Goal: Navigation & Orientation: Find specific page/section

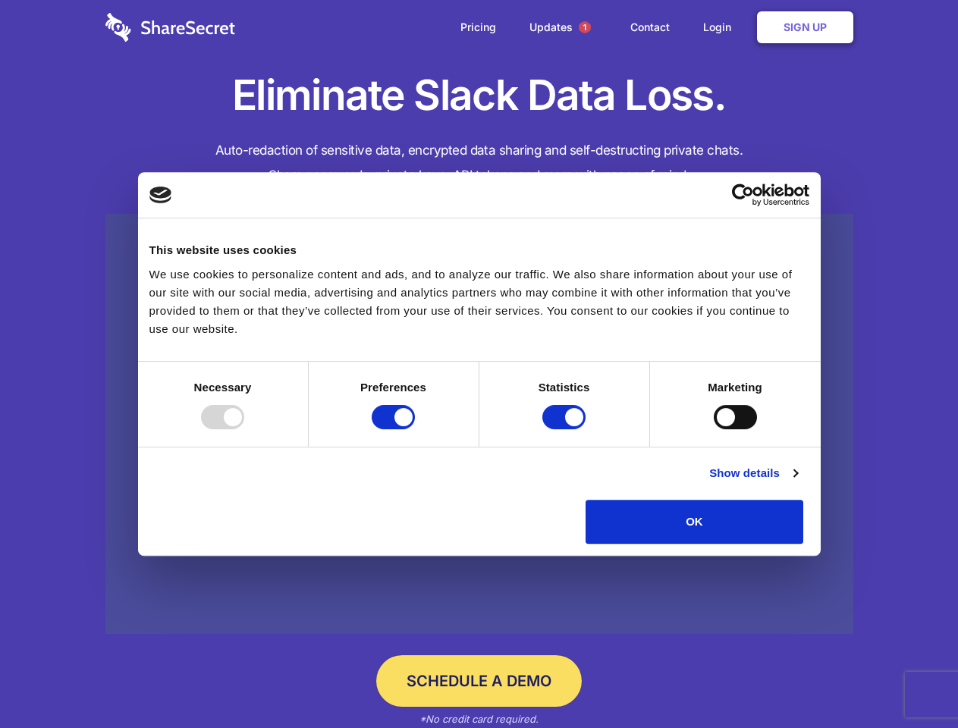
click at [244, 429] on div at bounding box center [222, 417] width 43 height 24
click at [415, 429] on input "Preferences" at bounding box center [393, 417] width 43 height 24
checkbox input "false"
click at [566, 429] on input "Statistics" at bounding box center [563, 417] width 43 height 24
checkbox input "false"
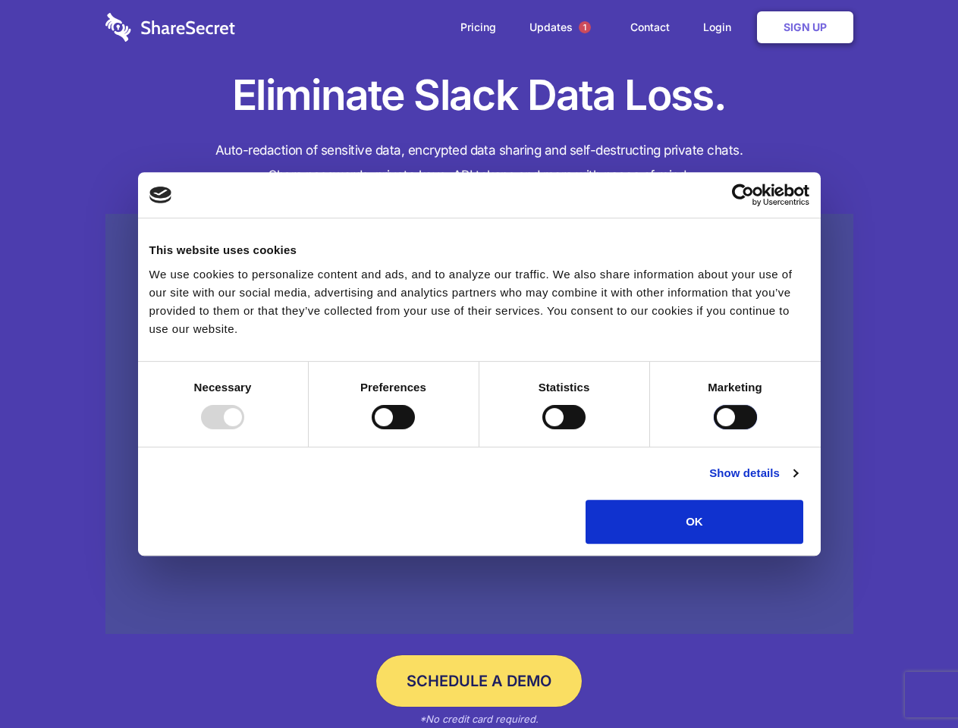
click at [714, 429] on input "Marketing" at bounding box center [735, 417] width 43 height 24
checkbox input "true"
click at [797, 483] on link "Show details" at bounding box center [753, 473] width 88 height 18
click at [0, 0] on li "Necessary 7 Necessary cookies help make a website usable by enabling basic func…" at bounding box center [0, 0] width 0 height 0
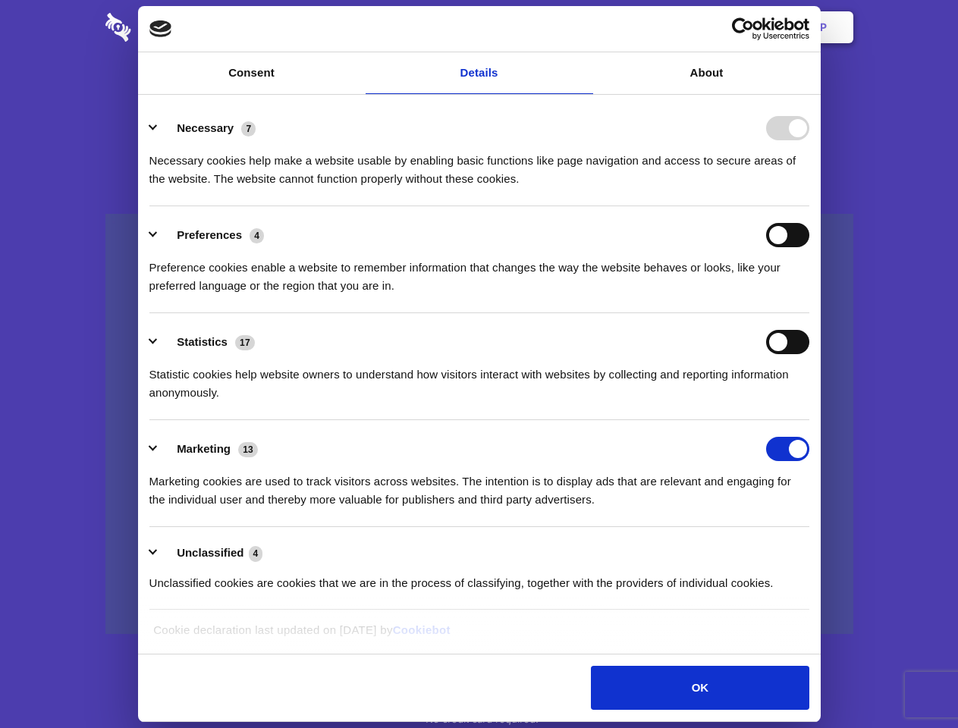
click at [584, 27] on span "1" at bounding box center [585, 27] width 12 height 12
